Goal: Find contact information: Find contact information

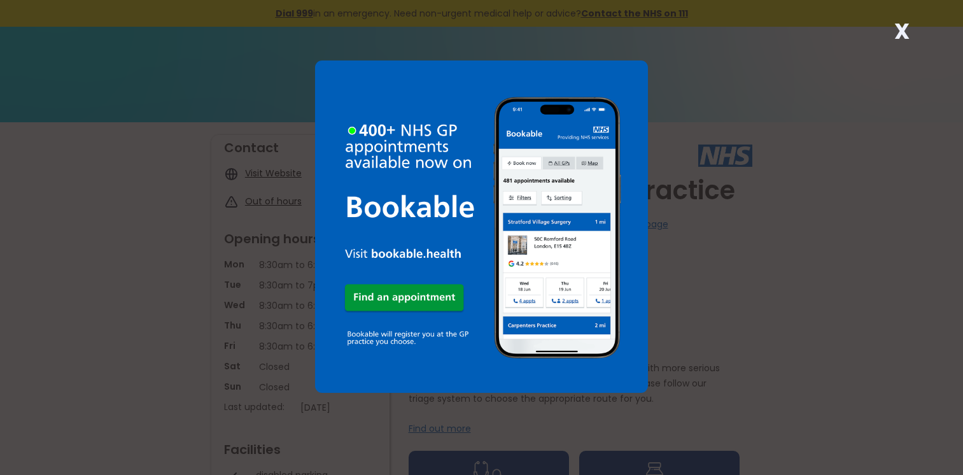
click at [903, 27] on strong "X" at bounding box center [901, 31] width 15 height 31
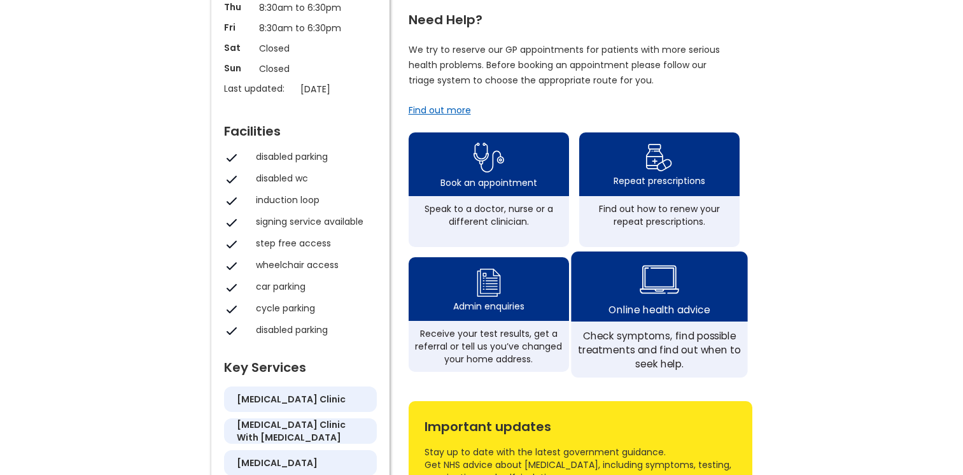
scroll to position [382, 0]
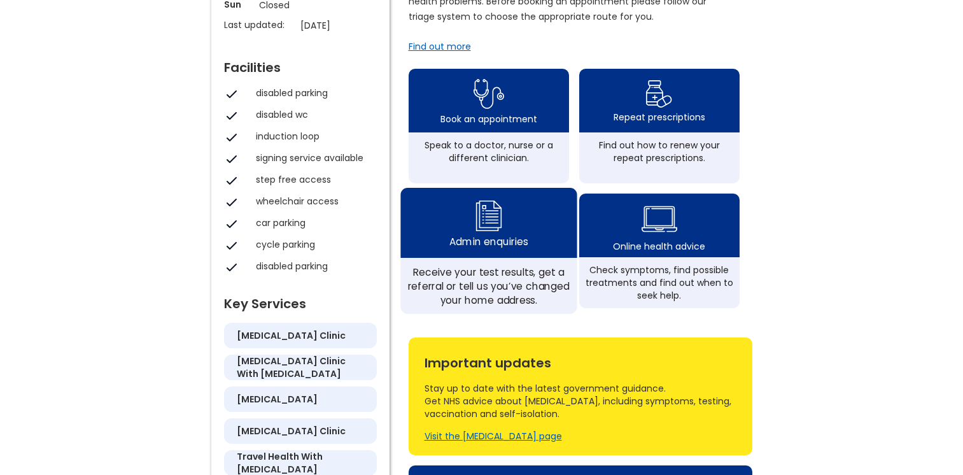
click at [508, 242] on div "Admin enquiries" at bounding box center [488, 223] width 176 height 70
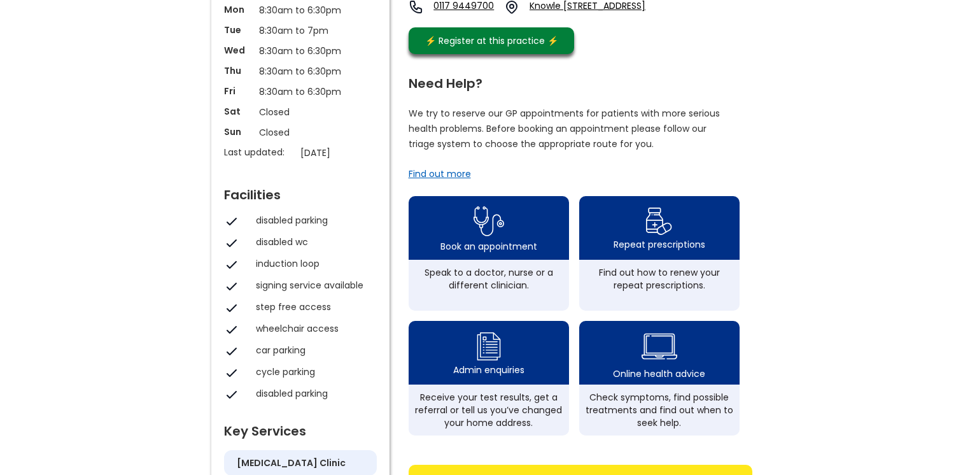
scroll to position [0, 0]
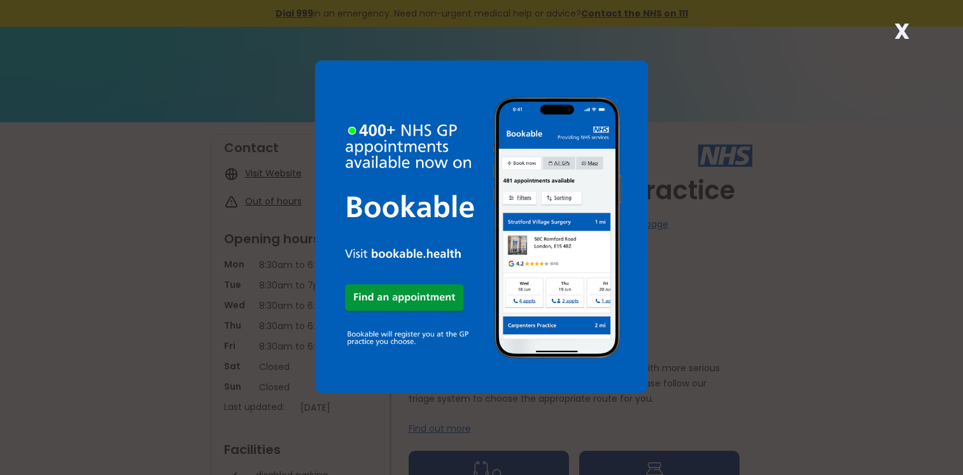
scroll to position [64, 0]
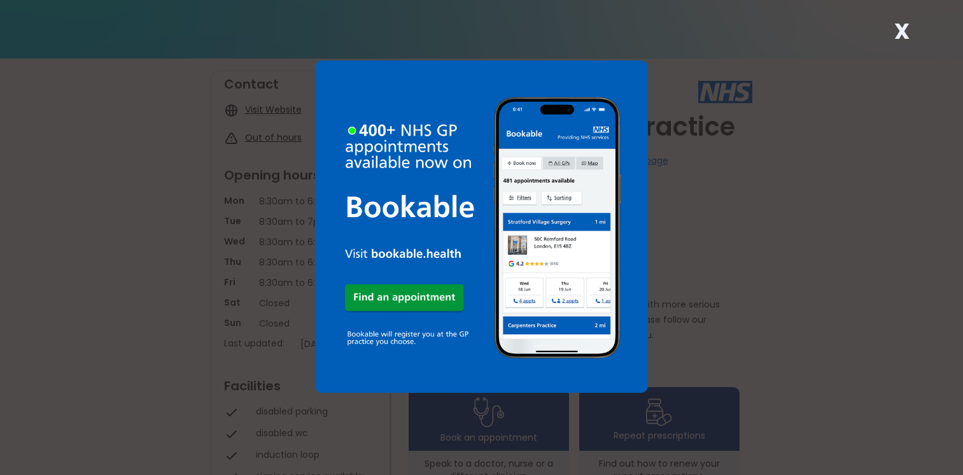
click at [900, 32] on strong "X" at bounding box center [901, 31] width 15 height 31
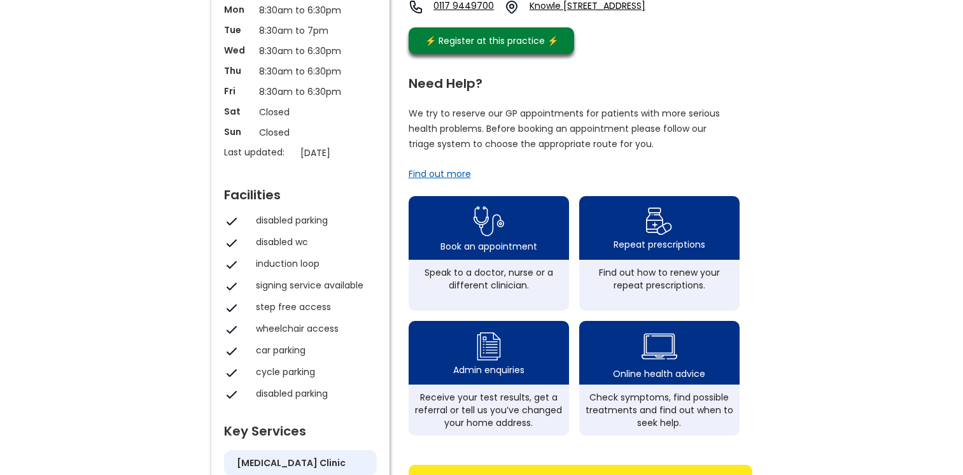
scroll to position [318, 0]
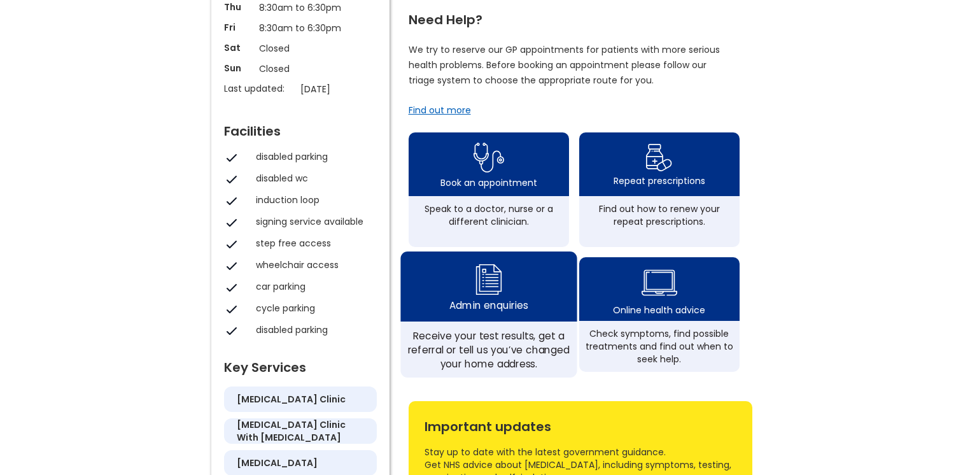
click at [527, 312] on div "Admin enquiries" at bounding box center [488, 305] width 78 height 14
